Goal: Task Accomplishment & Management: Use online tool/utility

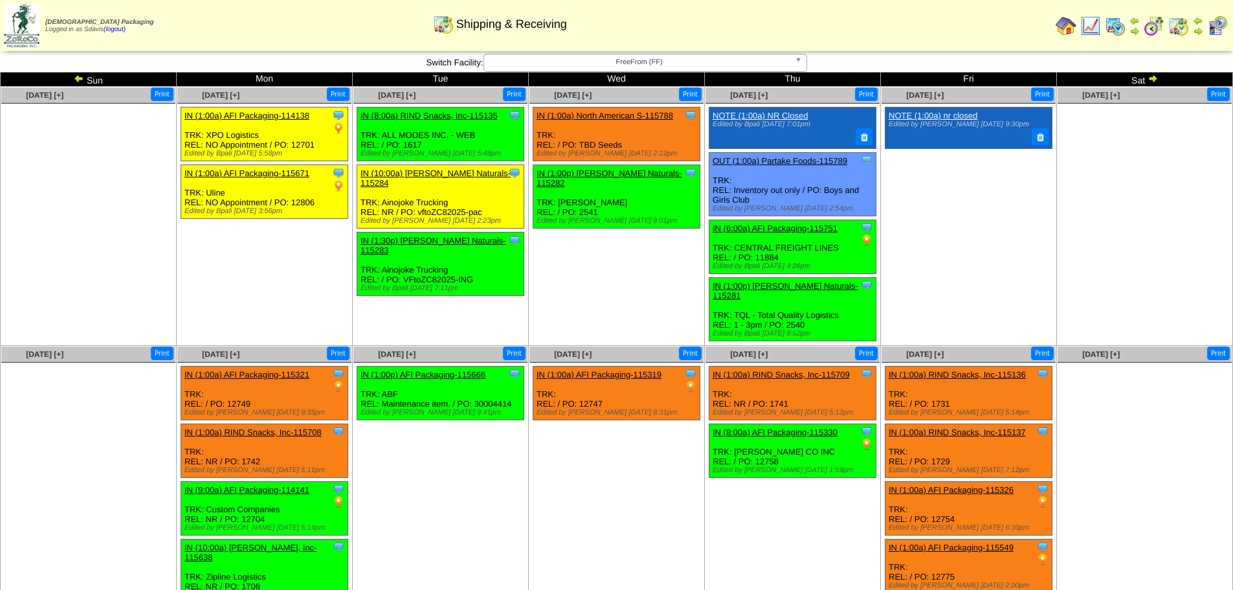
click at [983, 254] on ul "Clone Item NOTE (1:00a) nr closed Edited by Mfuller 8/11 9:30pm" at bounding box center [969, 204] width 174 height 194
click at [713, 65] on span "FreeFrom (FF)" at bounding box center [639, 62] width 300 height 16
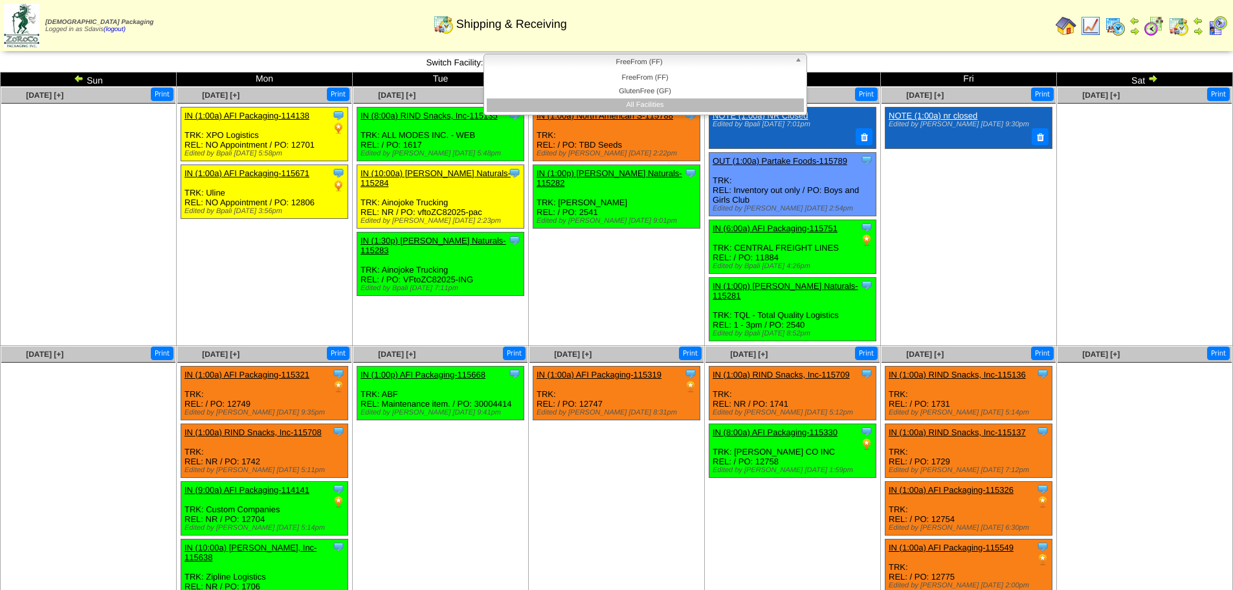
click at [660, 105] on li "All Facilities" at bounding box center [645, 105] width 317 height 14
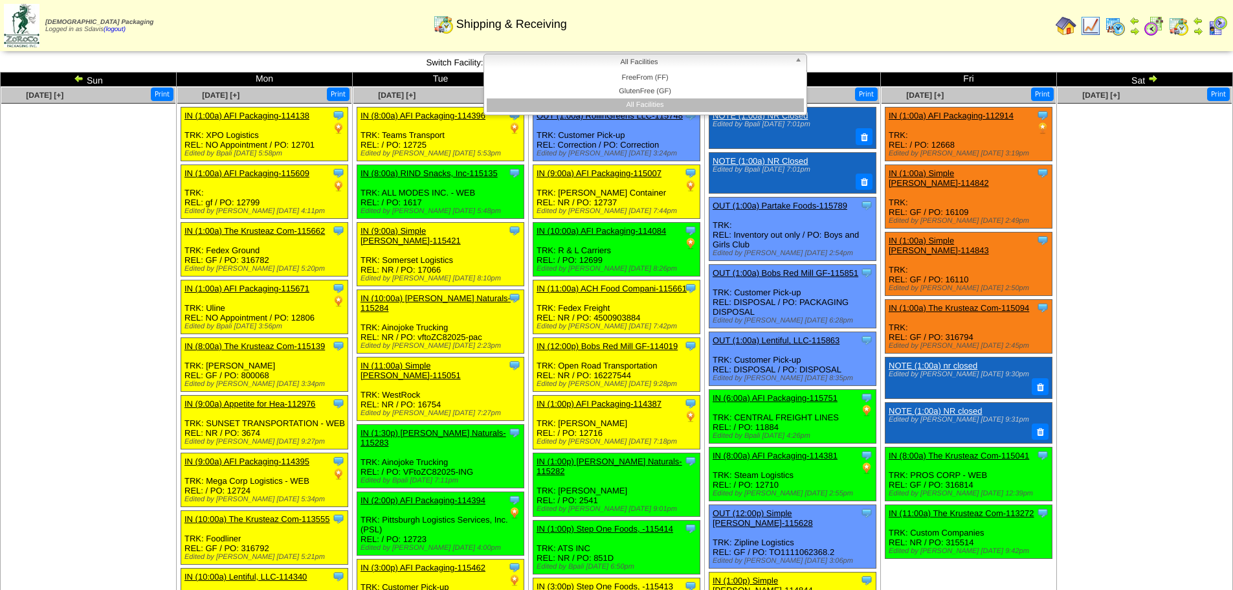
click at [514, 66] on span "All Facilities" at bounding box center [639, 62] width 300 height 16
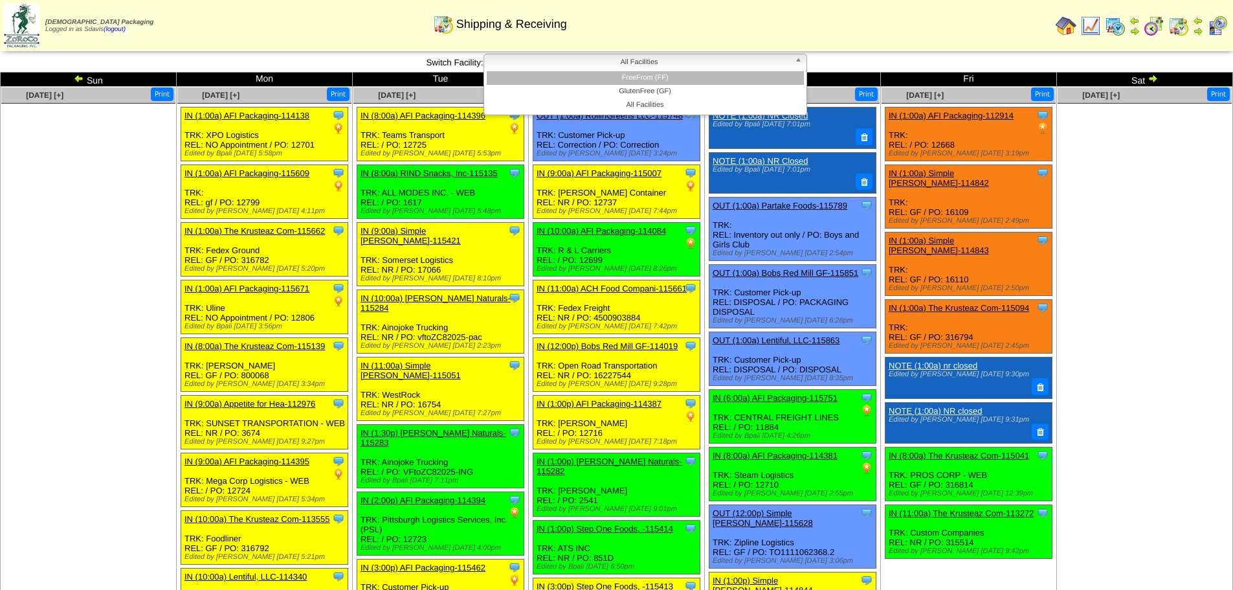
click at [520, 78] on li "FreeFrom (FF)" at bounding box center [645, 78] width 317 height 14
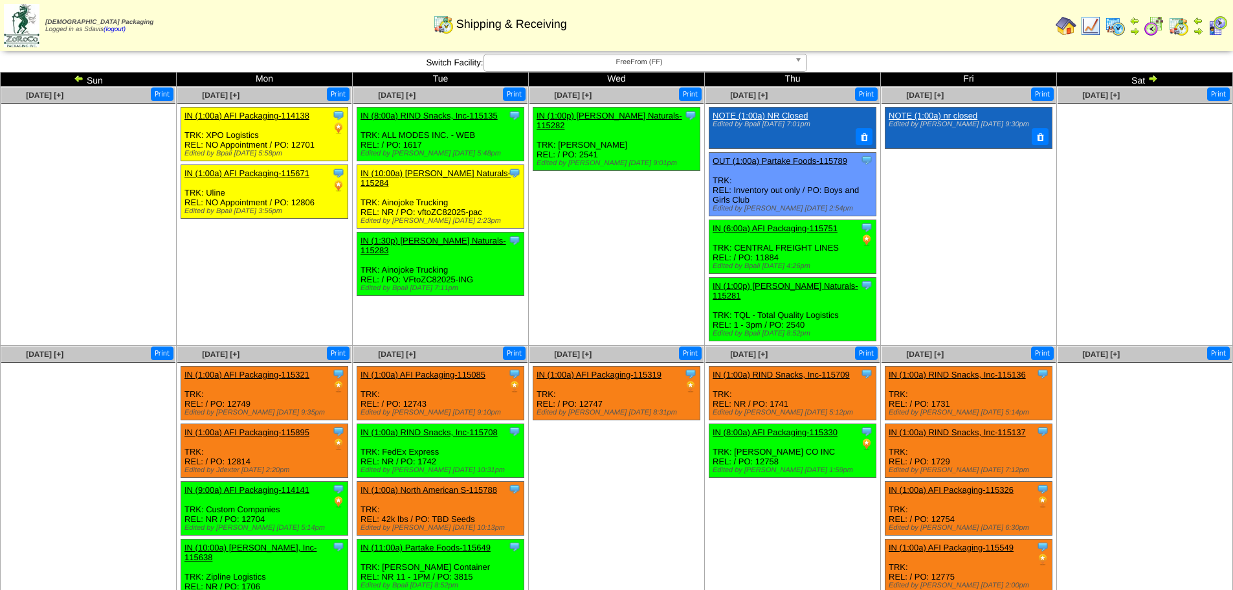
click at [614, 242] on ul "Clone Item IN (1:00p) Ottos Naturals-115282 Ottos Naturals ScheduleID: 115282 4…" at bounding box center [616, 204] width 174 height 194
click at [88, 82] on td "Sun" at bounding box center [89, 79] width 176 height 14
click at [77, 81] on img at bounding box center [79, 78] width 10 height 10
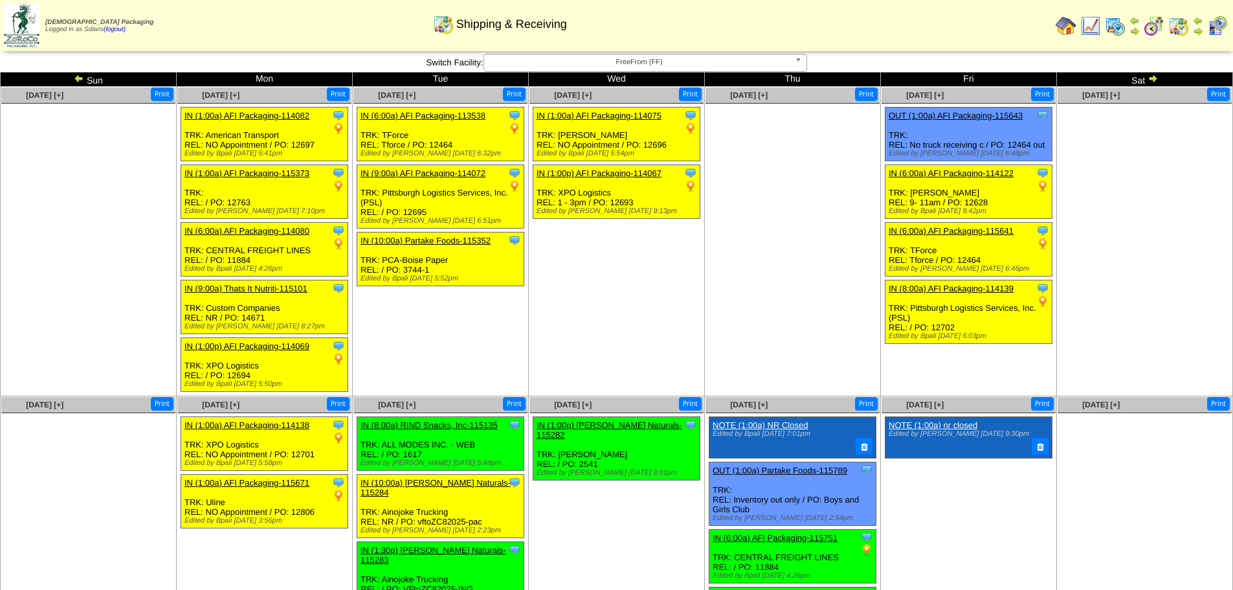
click at [1155, 76] on img at bounding box center [1153, 78] width 10 height 10
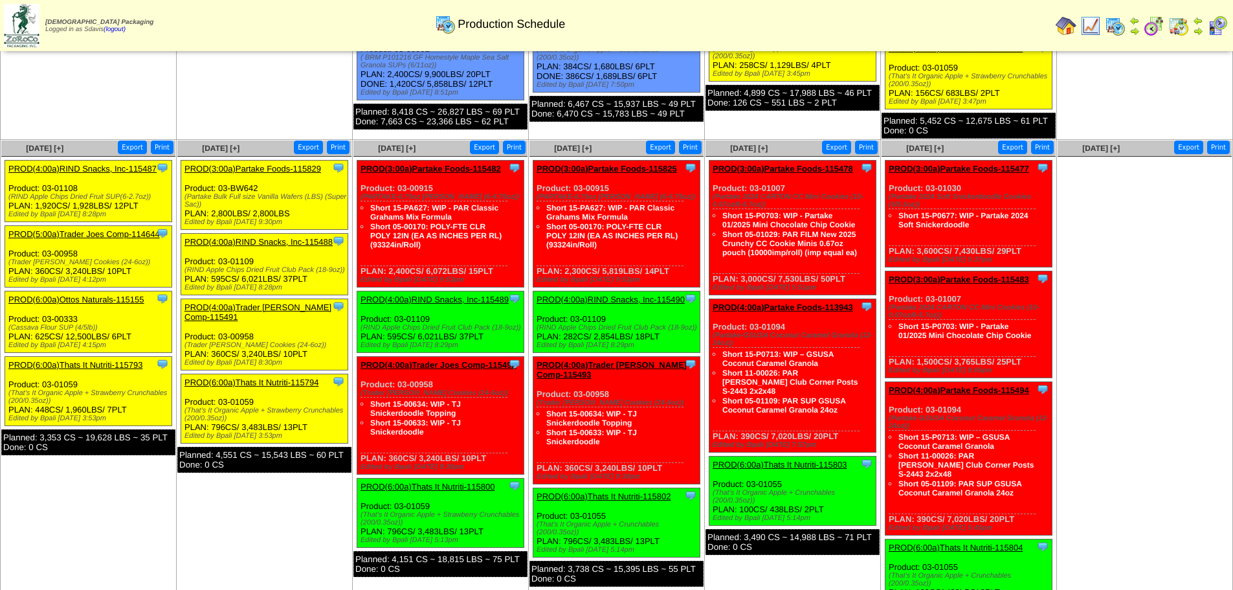
scroll to position [518, 0]
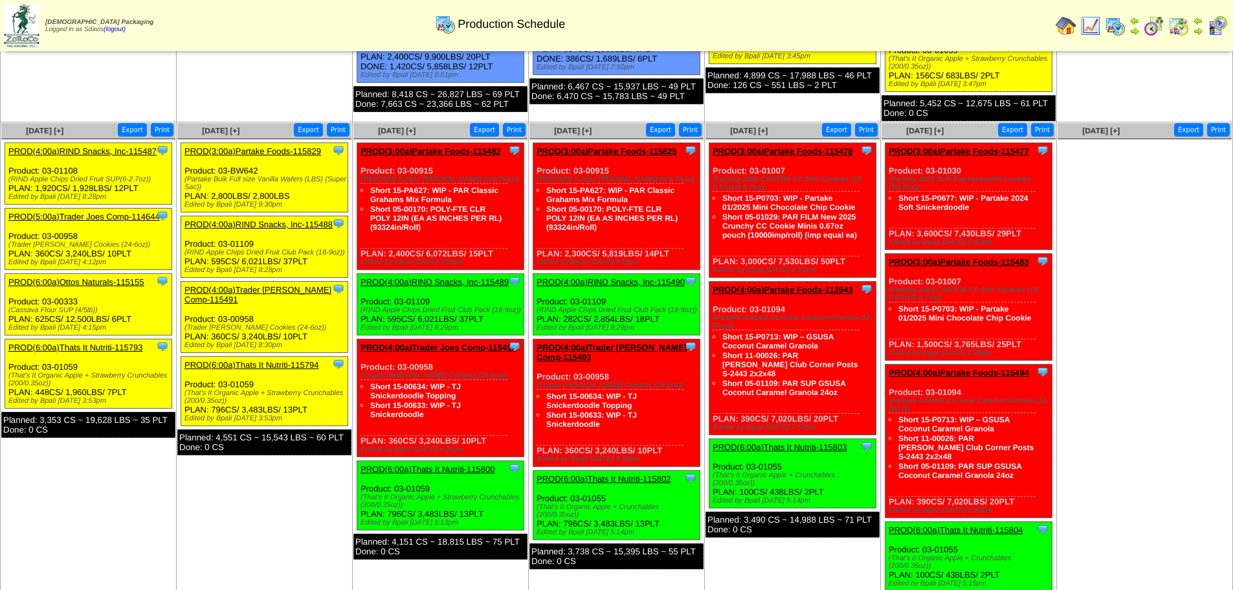
click at [88, 150] on link "PROD(4:00a)RIND Snacks, Inc-115487" at bounding box center [82, 151] width 148 height 10
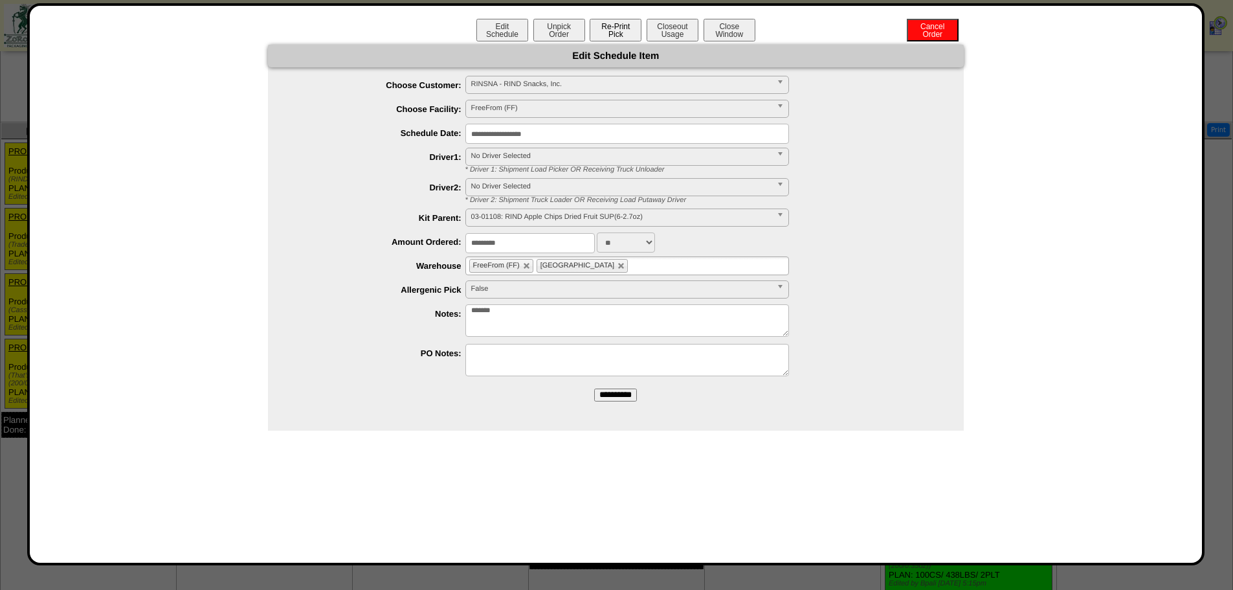
click at [607, 33] on button "Re-Print Pick" at bounding box center [616, 30] width 52 height 23
